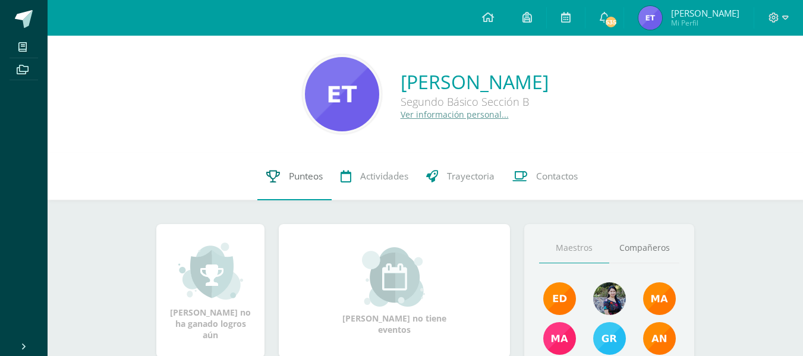
click at [278, 175] on icon at bounding box center [273, 176] width 14 height 12
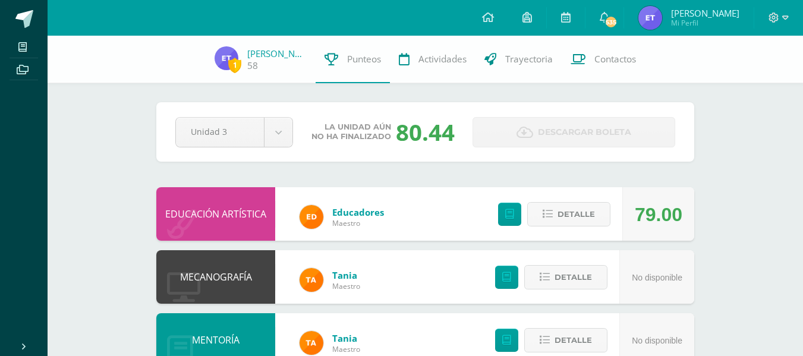
scroll to position [1, 0]
